Goal: Navigation & Orientation: Find specific page/section

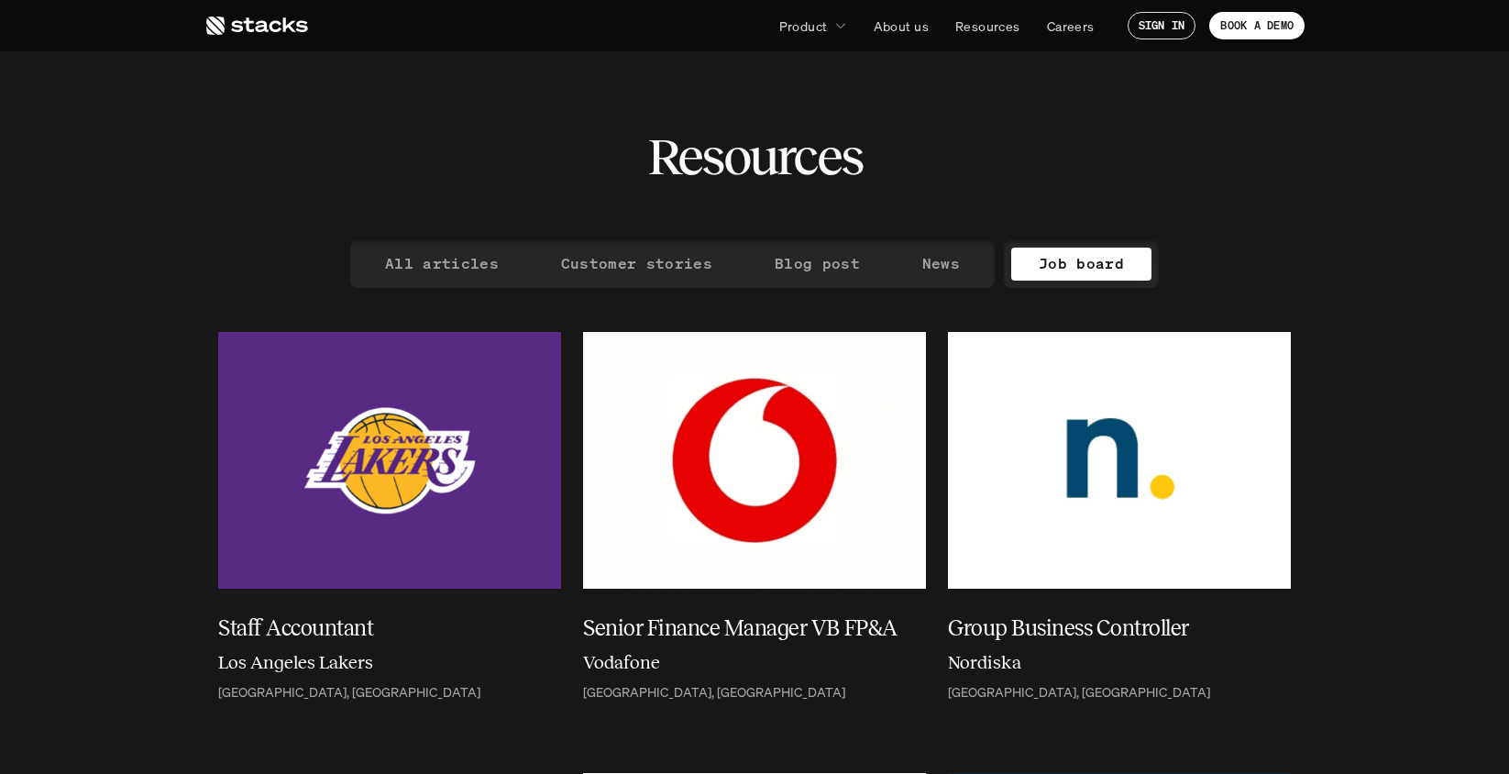
click at [247, 25] on use at bounding box center [257, 26] width 102 height 18
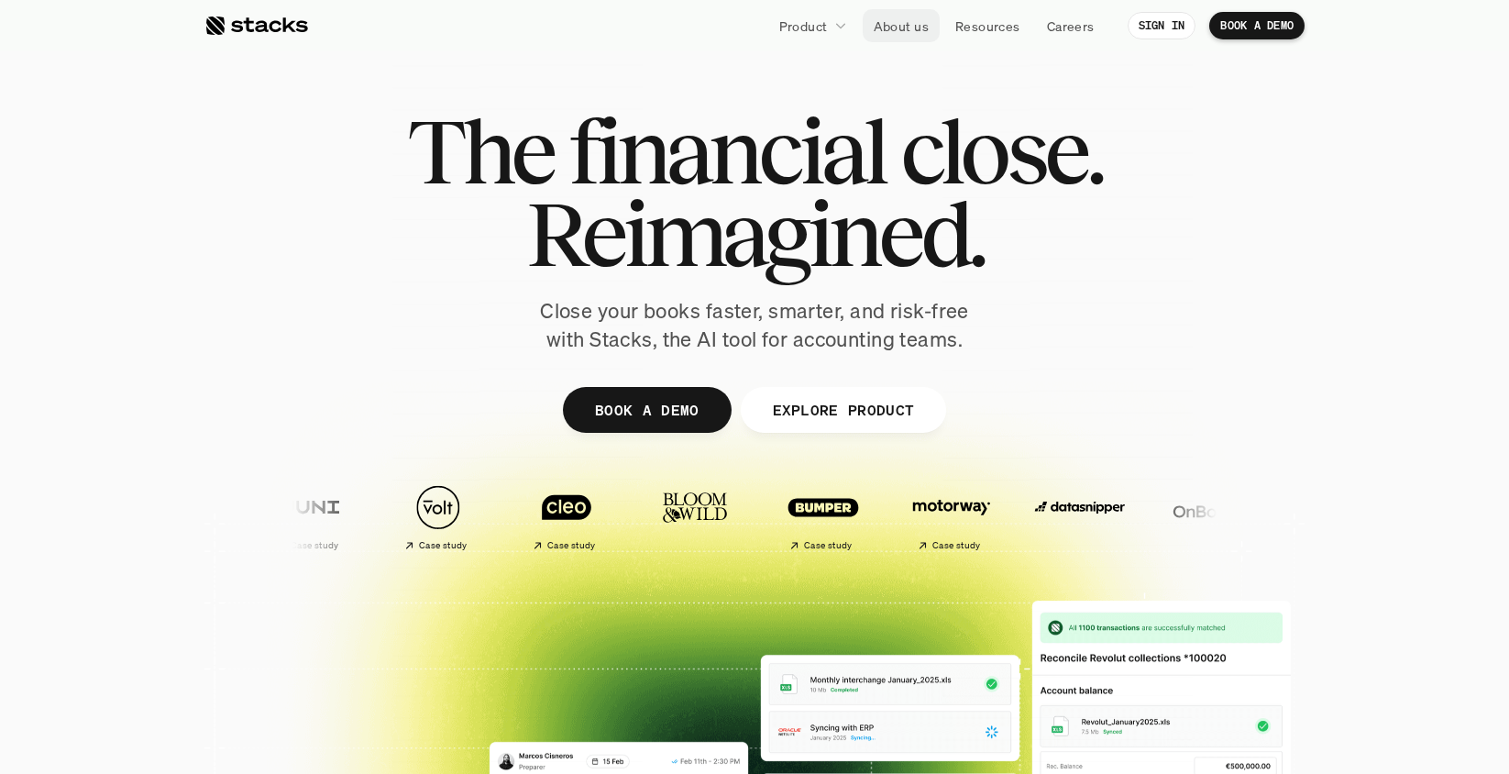
click at [907, 22] on p "About us" at bounding box center [901, 26] width 55 height 19
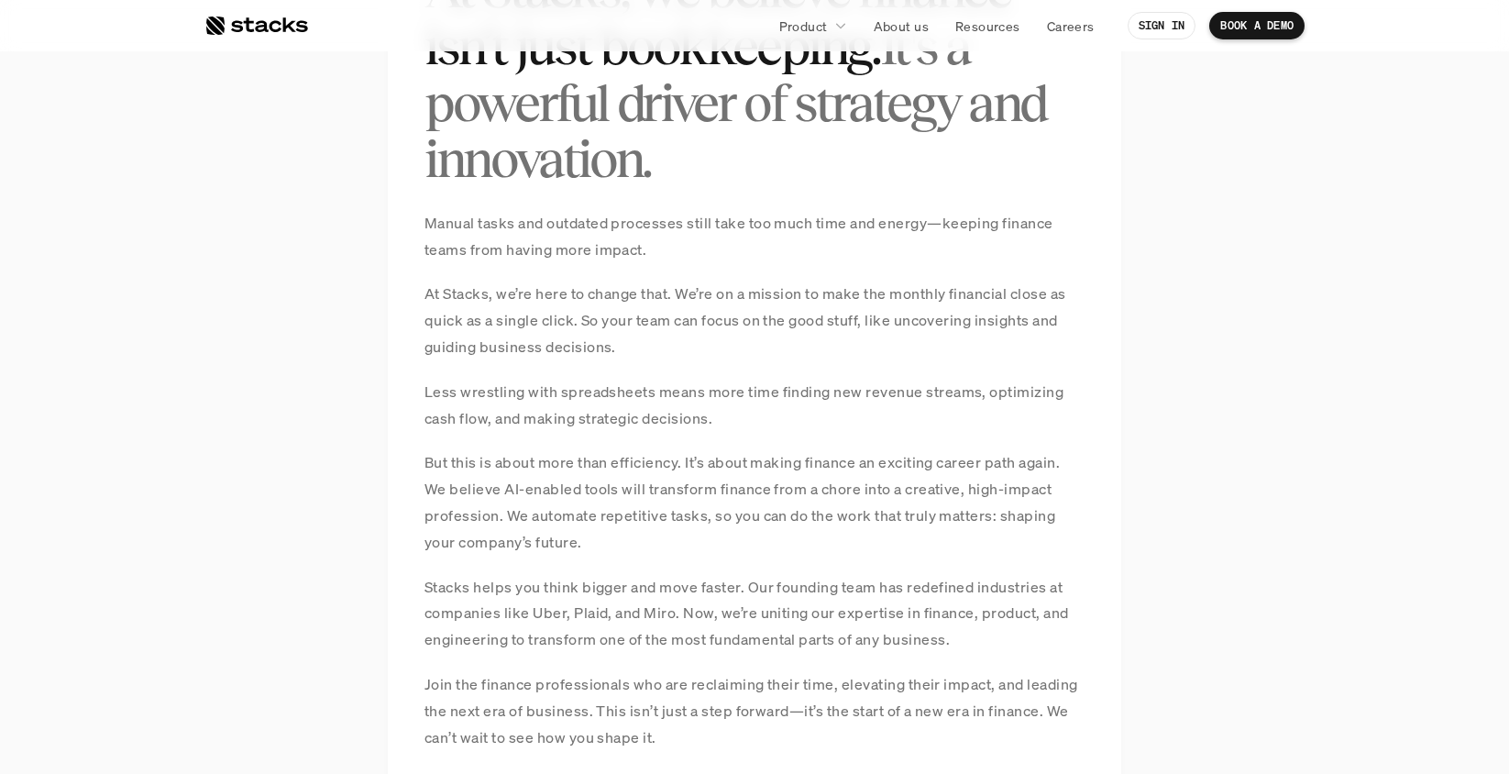
scroll to position [3224, 0]
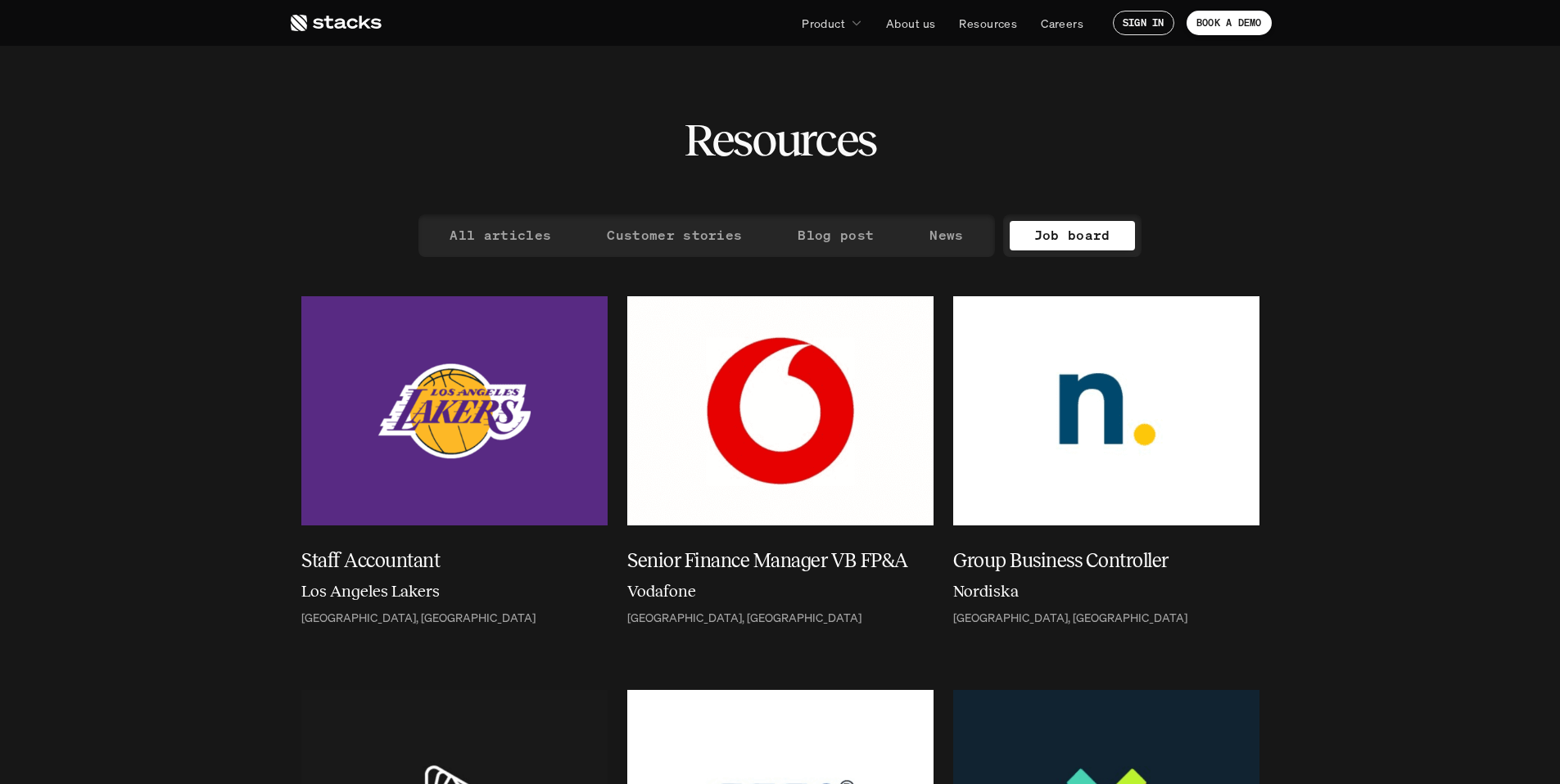
click at [339, 25] on icon at bounding box center [336, 23] width 93 height 20
